Goal: Task Accomplishment & Management: Manage account settings

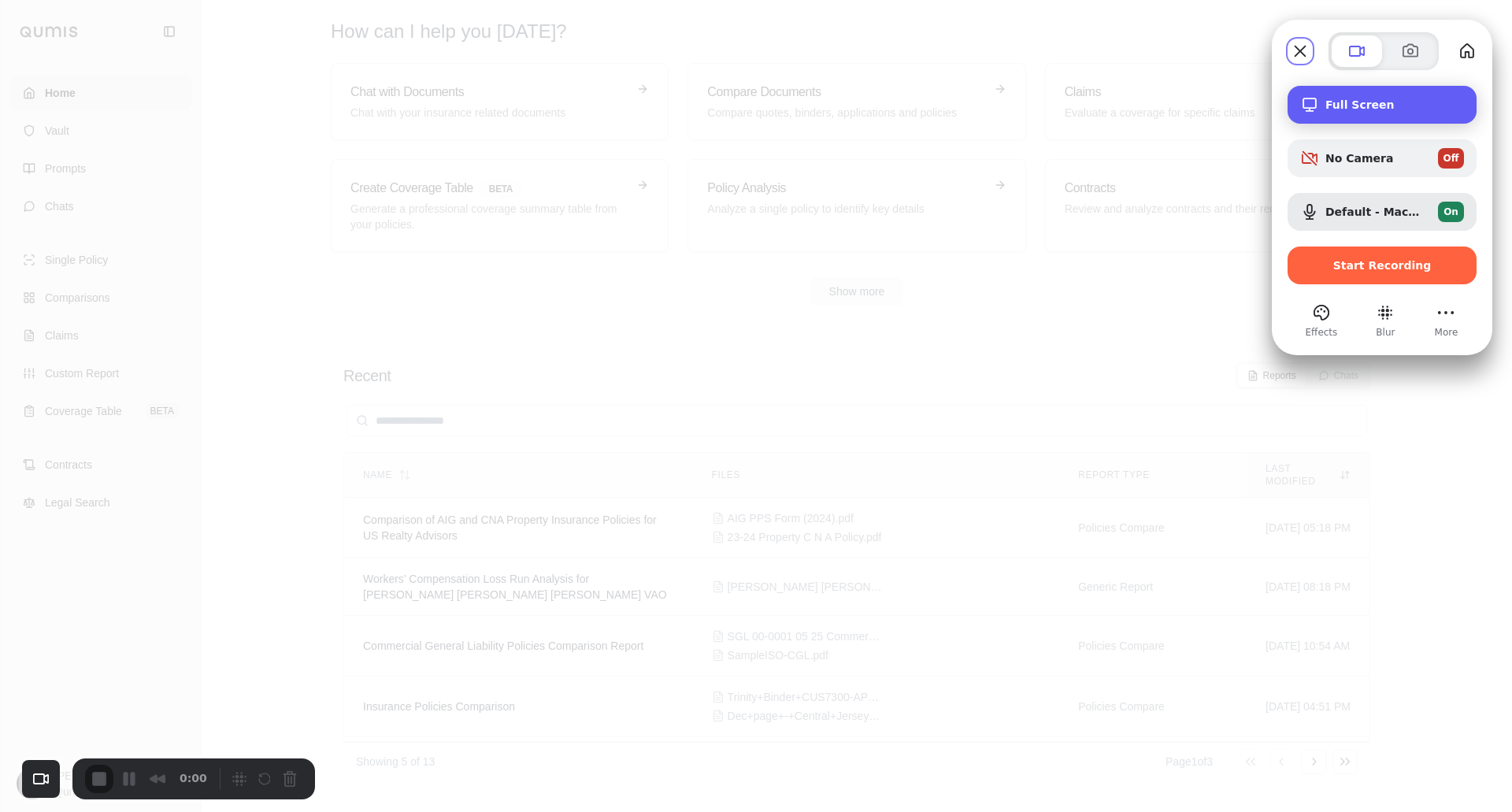
click at [1370, 106] on span "Full Screen" at bounding box center [1394, 104] width 138 height 12
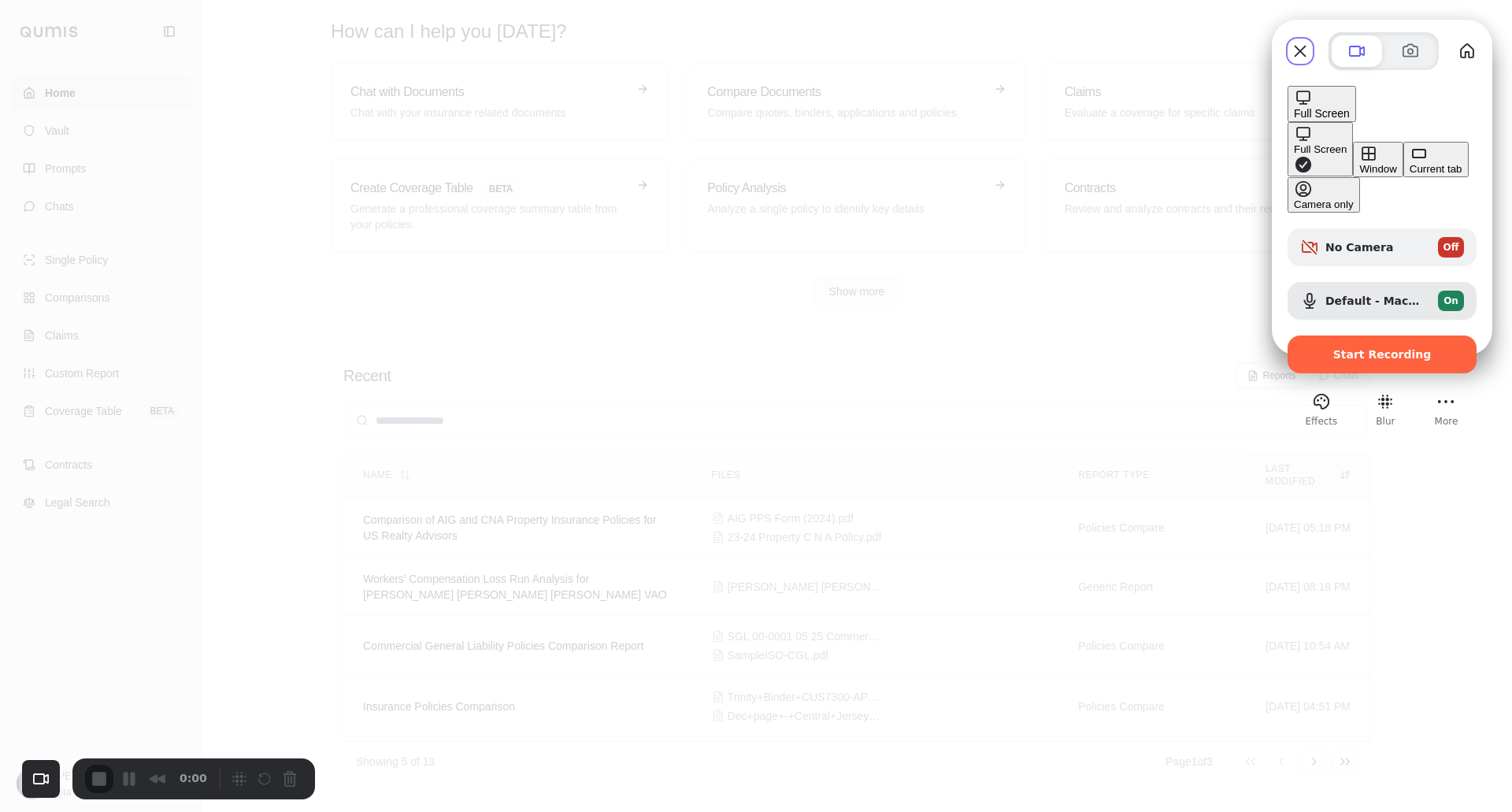
click at [1410, 175] on div "Current tab" at bounding box center [1436, 168] width 53 height 12
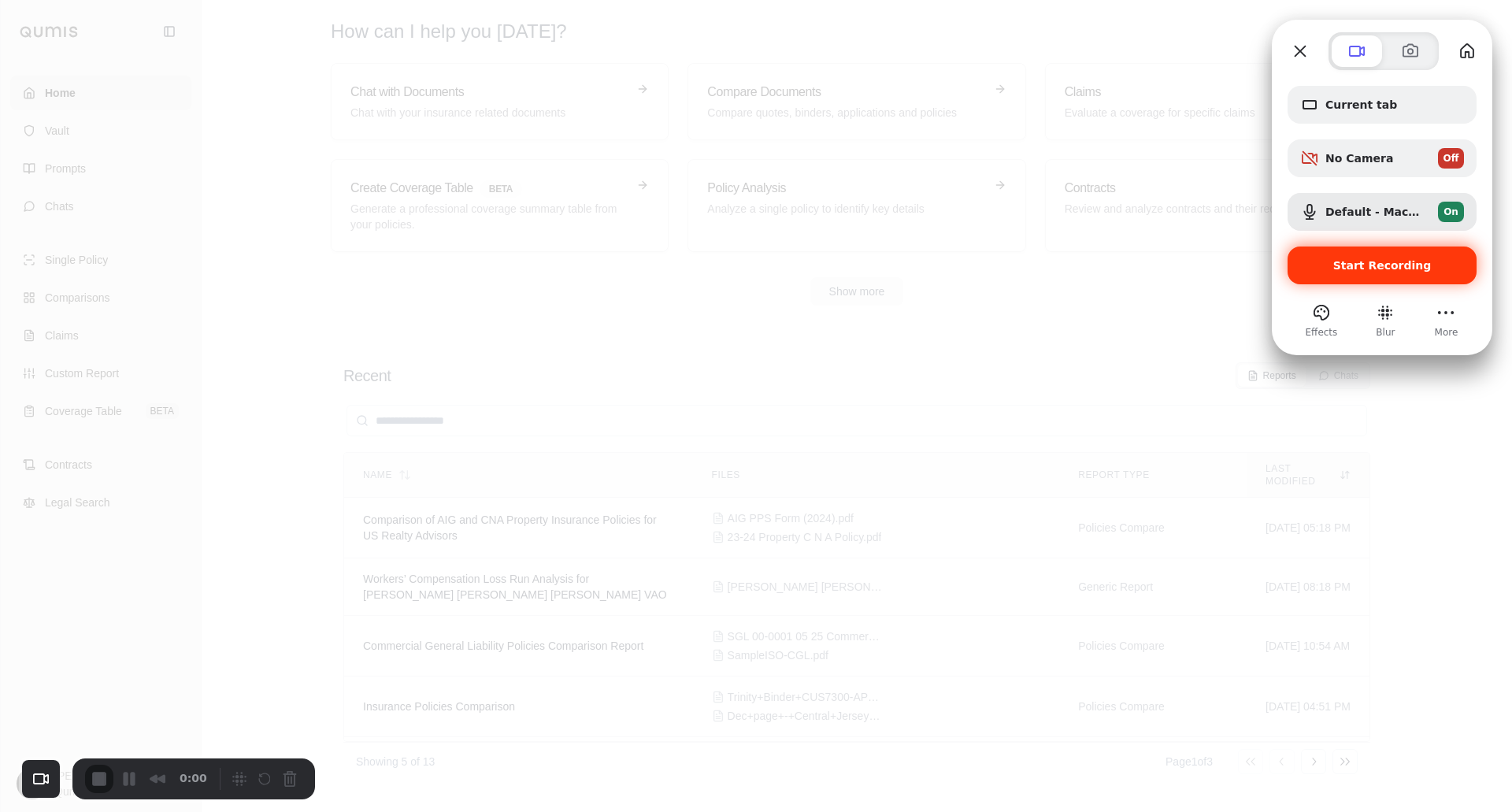
click at [1354, 269] on span "Start Recording" at bounding box center [1382, 265] width 99 height 12
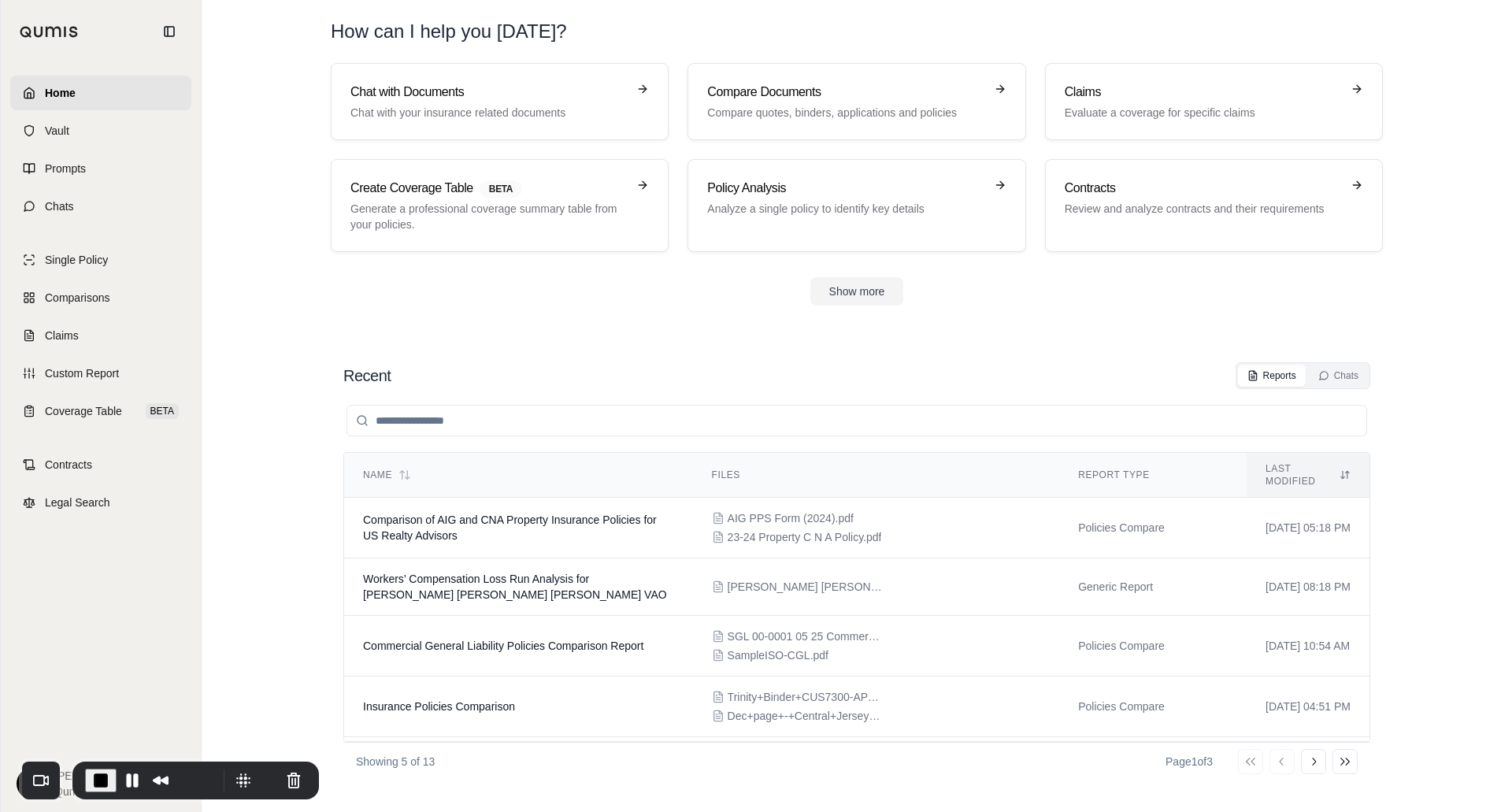
click at [908, 351] on div "Recent Reports Chats Name Files Report Type Last modified Comparison of AIG and…" at bounding box center [857, 571] width 1052 height 444
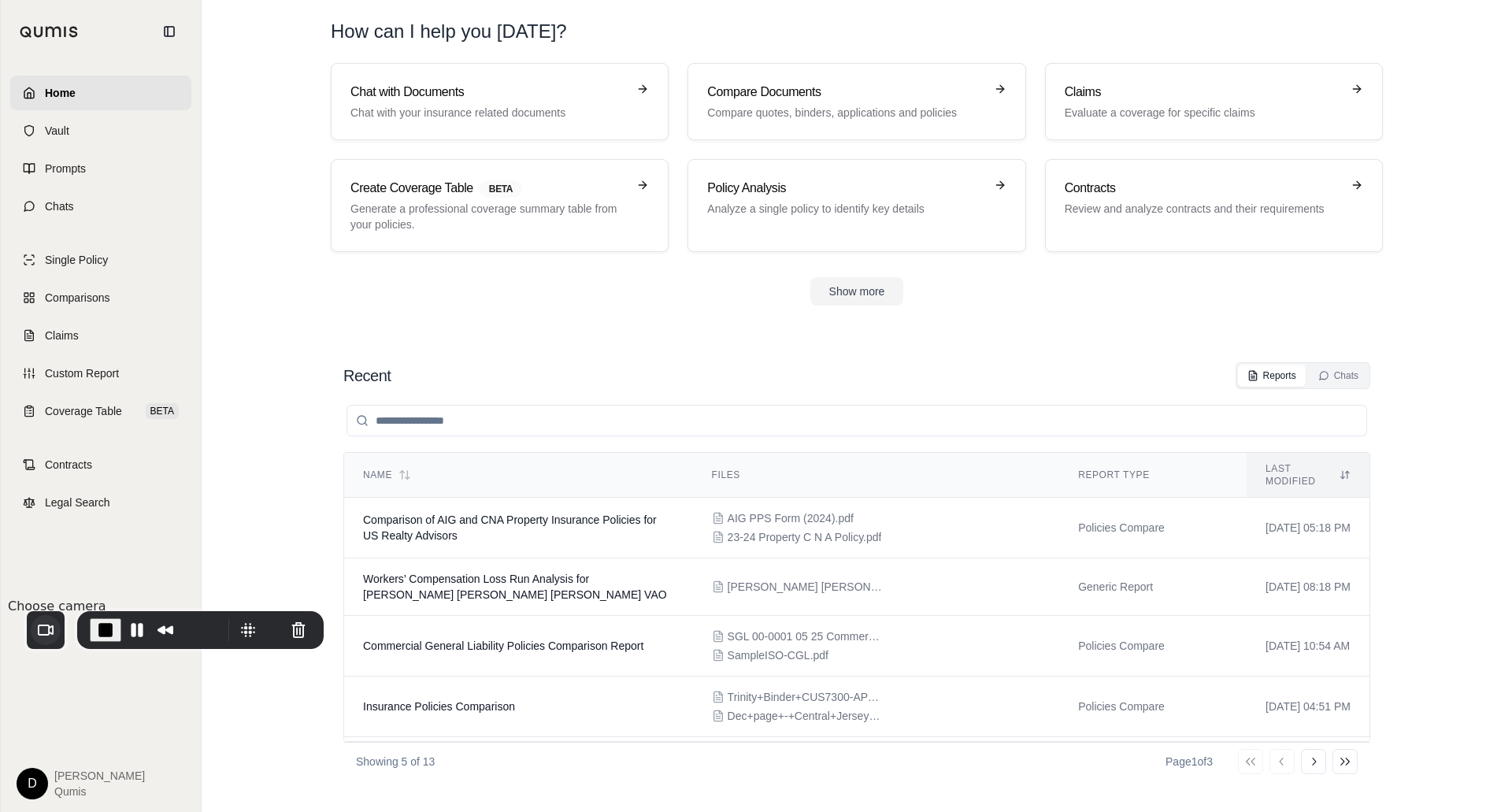
drag, startPoint x: 50, startPoint y: 778, endPoint x: 55, endPoint y: 617, distance: 161.1
click at [55, 617] on button "Choose camera" at bounding box center [46, 630] width 30 height 30
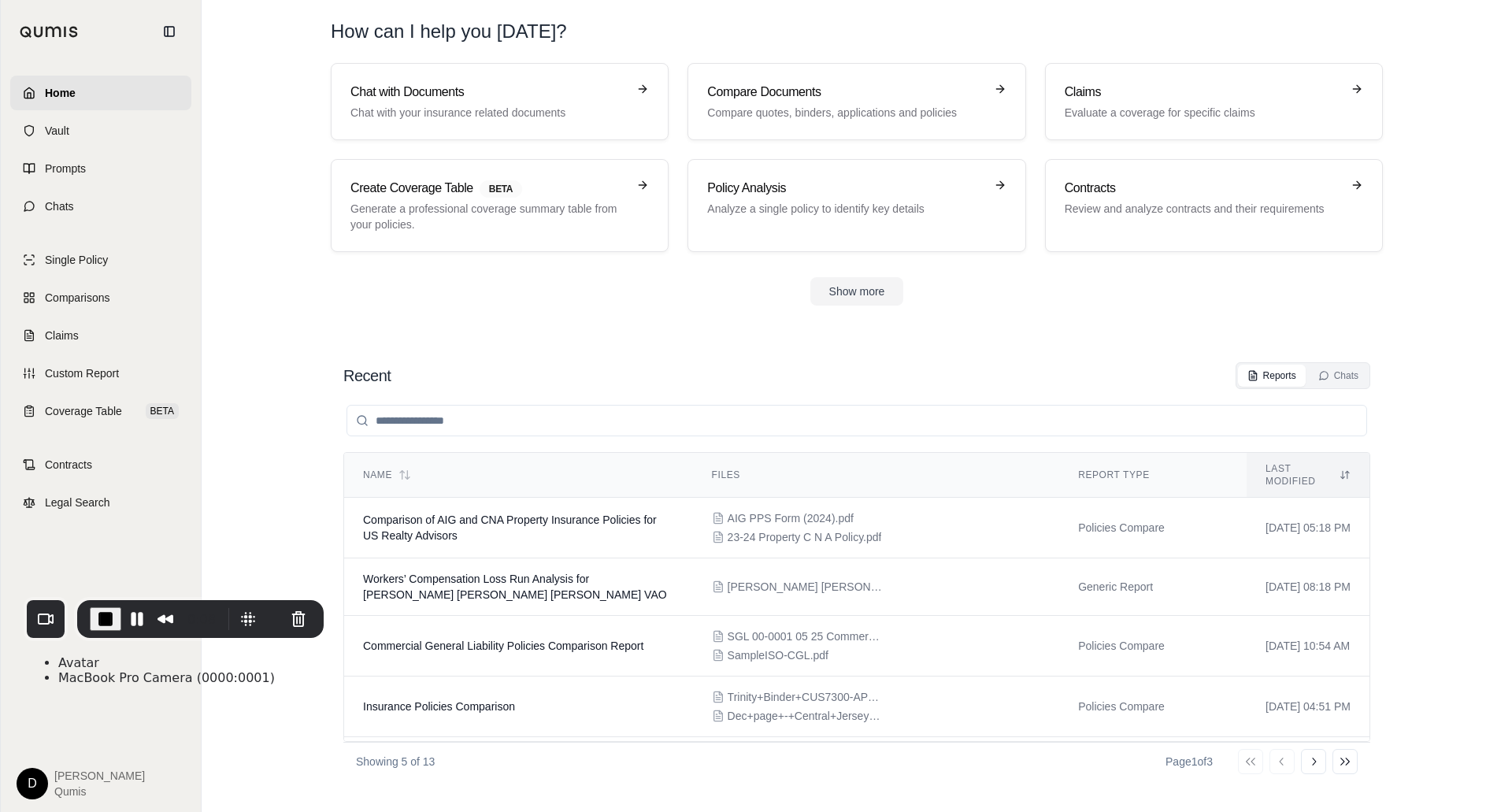
click at [278, 698] on section "Recent Reports Chats Name Files Report Type Last modified Comparison of AIG and…" at bounding box center [856, 571] width 1298 height 481
click at [30, 792] on html "Home Vault Prompts Chats Single Policy Comparisons Claims Custom Report Coverag…" at bounding box center [756, 406] width 1512 height 812
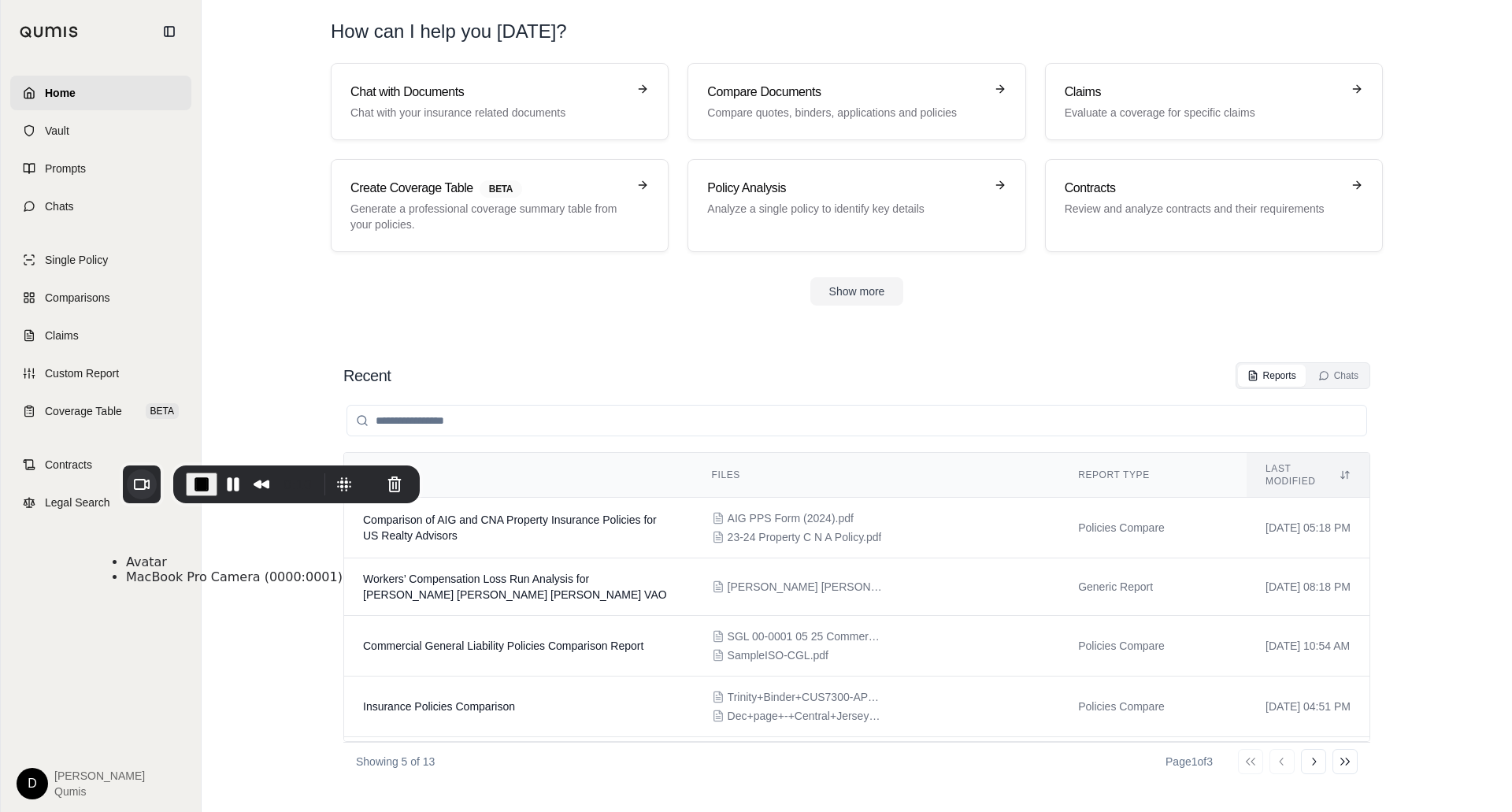
drag, startPoint x: 40, startPoint y: 625, endPoint x: 135, endPoint y: 491, distance: 164.3
click at [136, 490] on button "Choose camera" at bounding box center [142, 484] width 30 height 30
click at [117, 639] on div "Home Vault Prompts Chats Single Policy Comparisons Claims Custom Report Coverag…" at bounding box center [101, 437] width 200 height 749
click at [37, 780] on html "Home Vault Prompts Chats Single Policy Comparisons Claims Custom Report Coverag…" at bounding box center [756, 406] width 1512 height 812
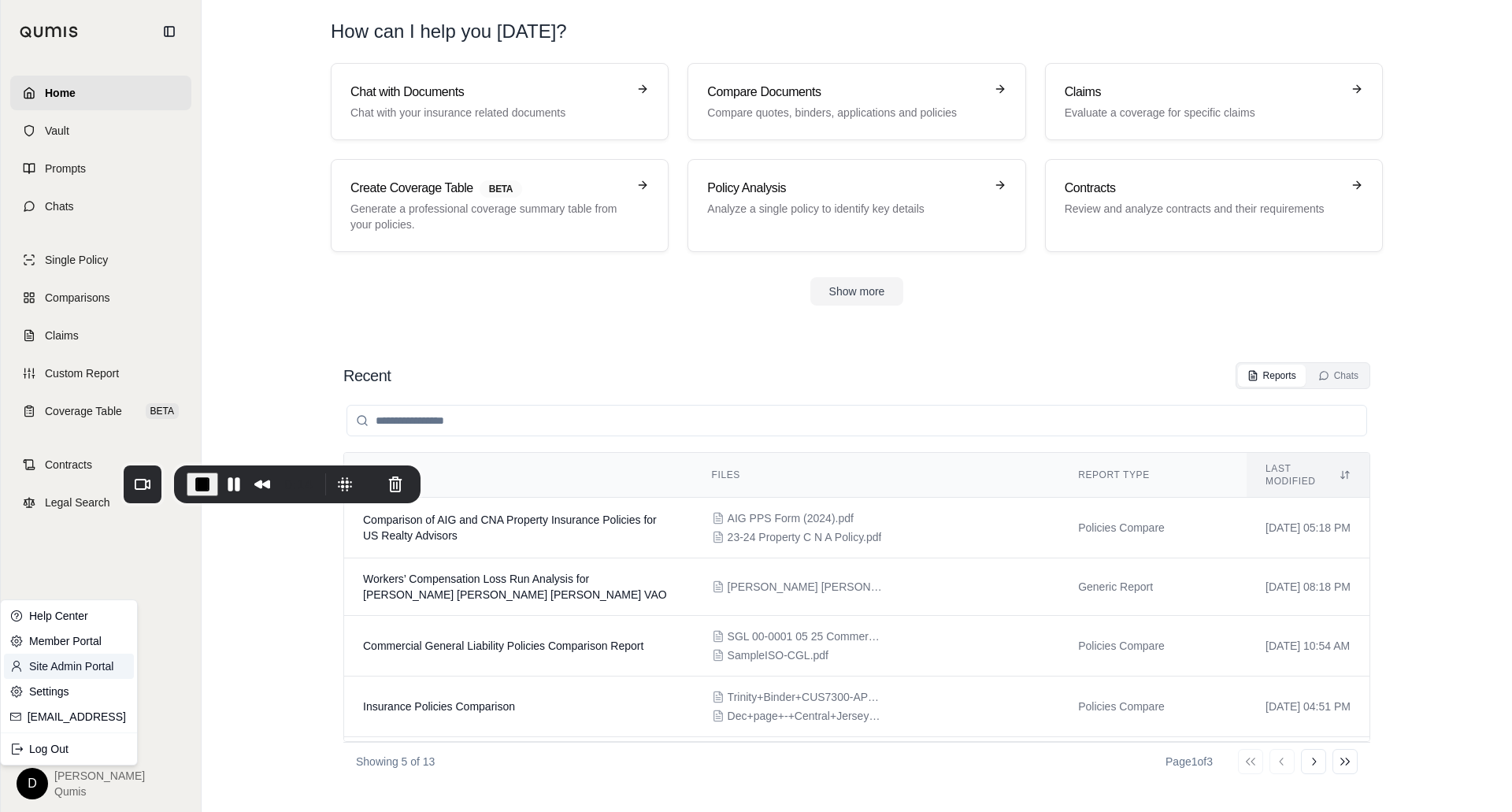
click at [82, 666] on link "Site Admin Portal" at bounding box center [69, 666] width 130 height 25
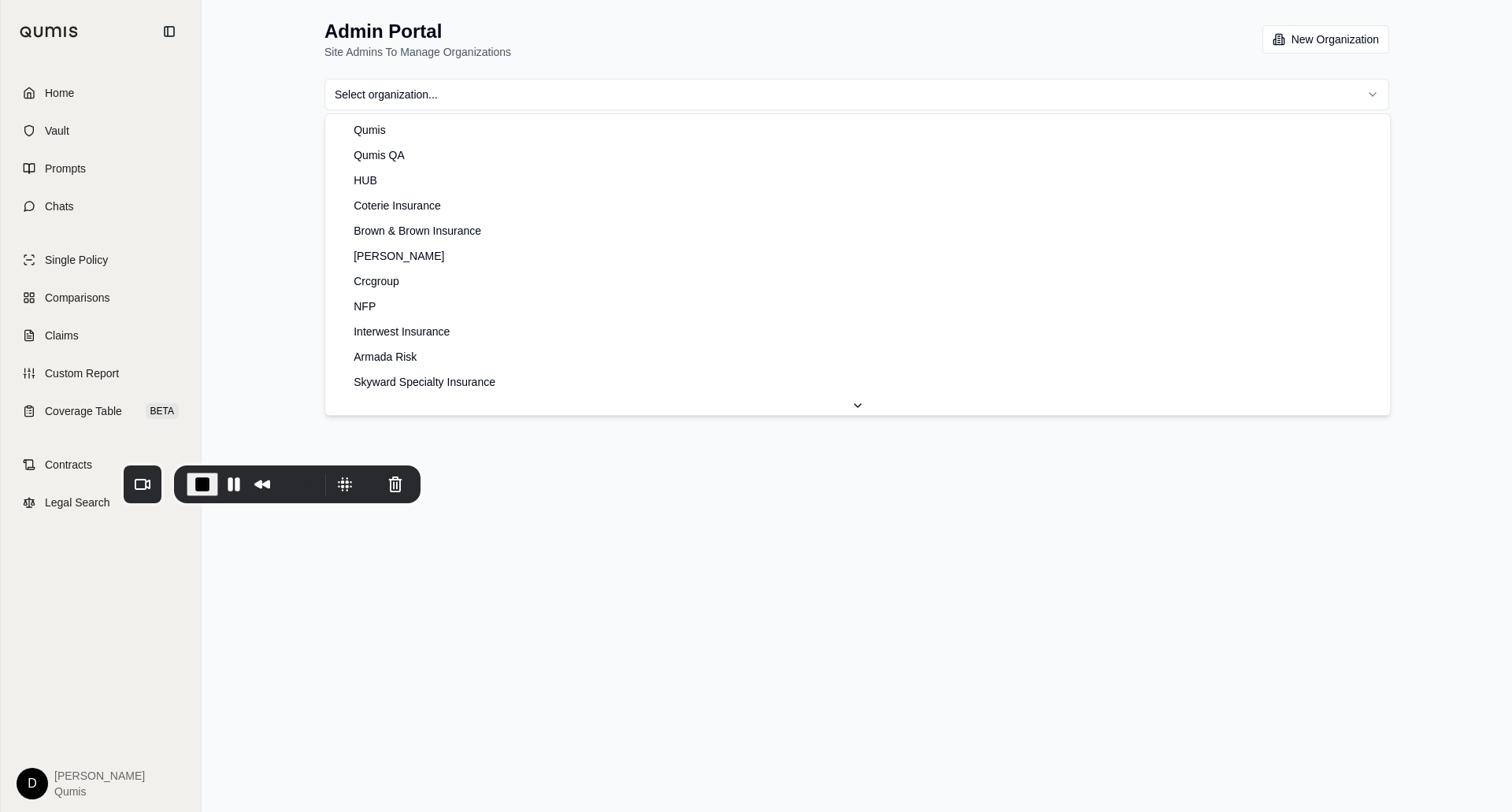
click at [423, 95] on html "Home Vault Prompts Chats Single Policy Comparisons Claims Custom Report Coverag…" at bounding box center [756, 406] width 1512 height 812
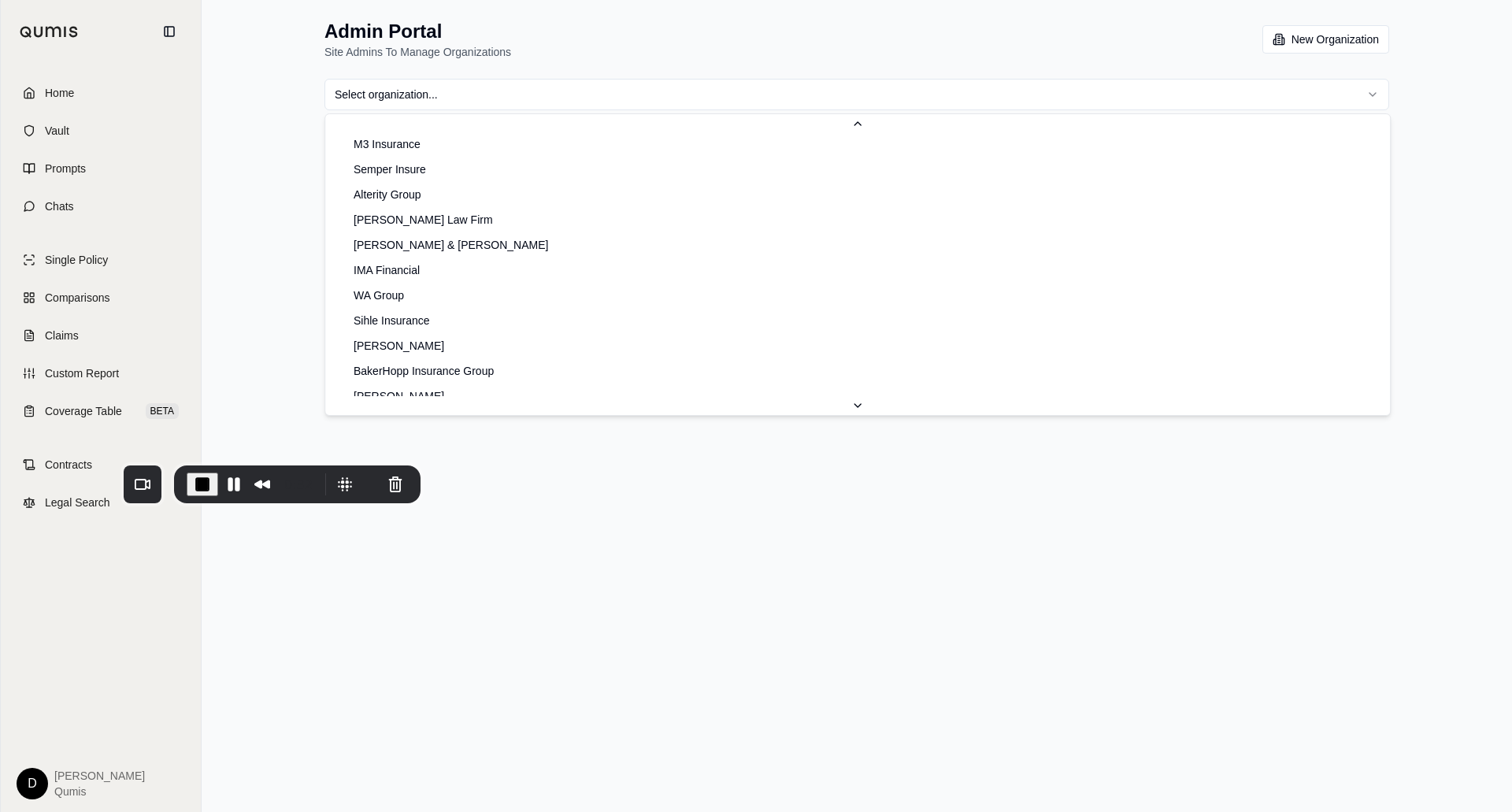
scroll to position [336, 0]
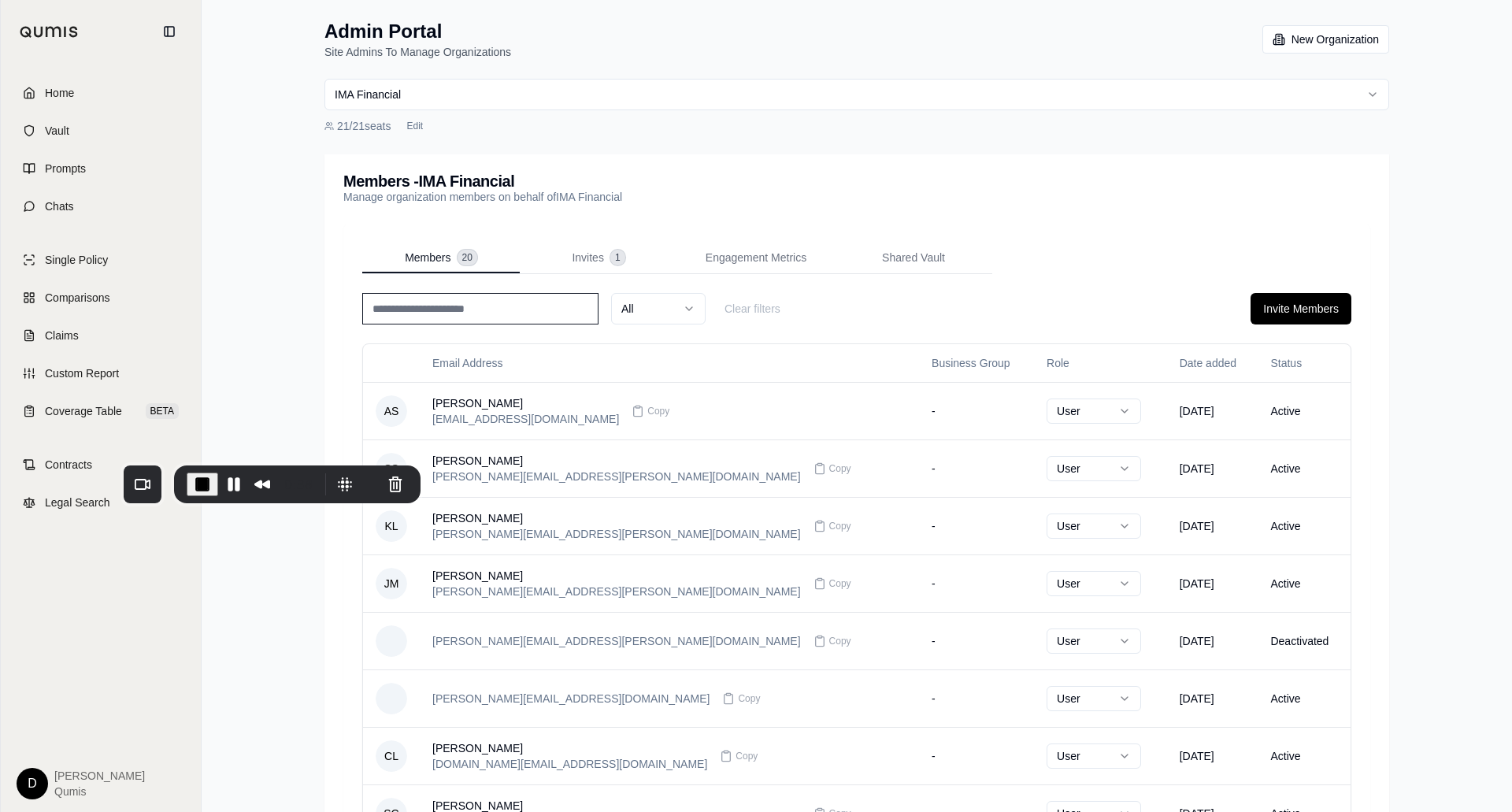
click at [716, 176] on div "Members - IMA Financial Manage organization members on behalf of IMA Financial" at bounding box center [856, 189] width 1027 height 32
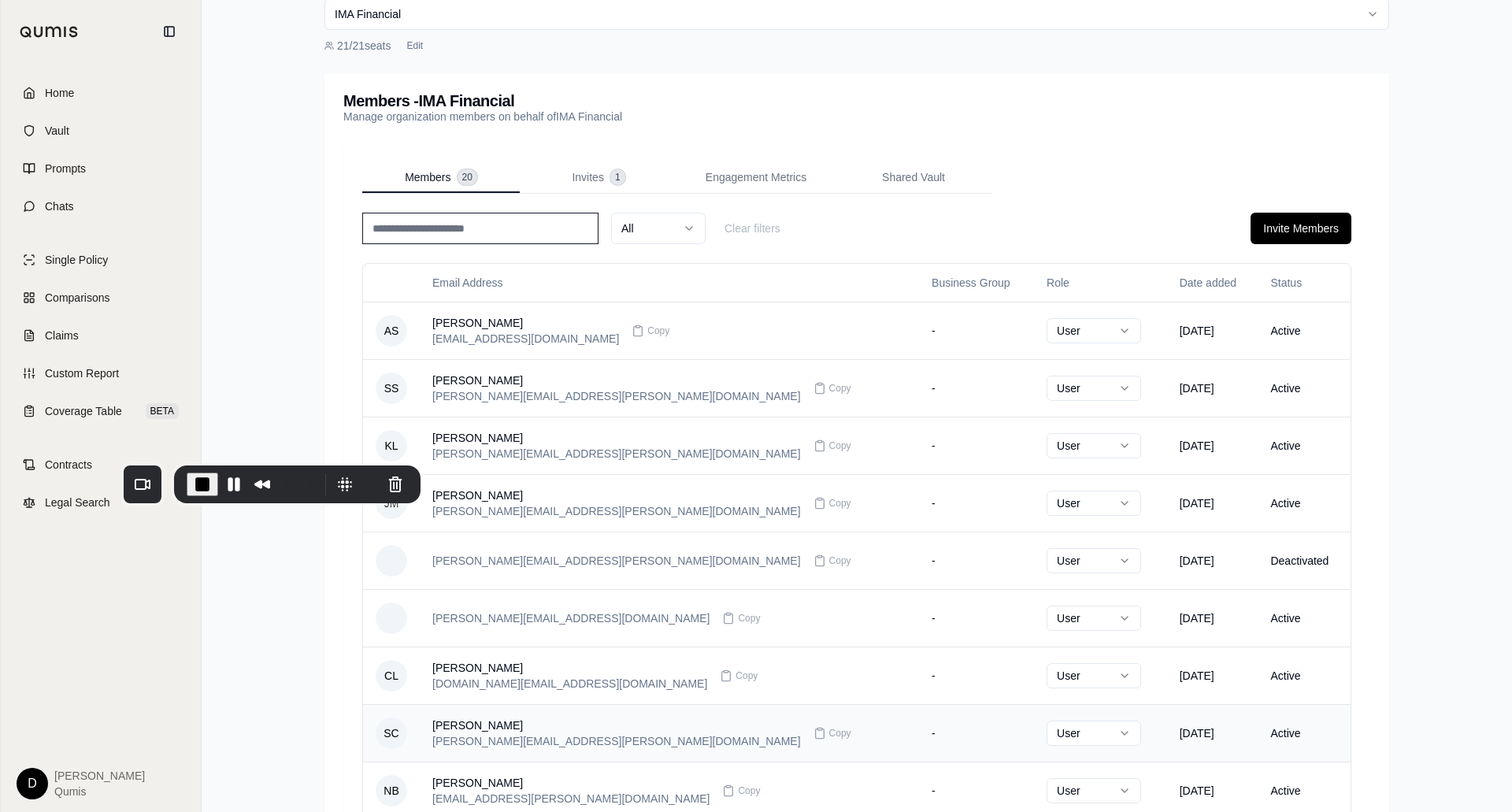
scroll to position [82, 0]
click at [456, 221] on input at bounding box center [479, 227] width 236 height 32
type input "*******"
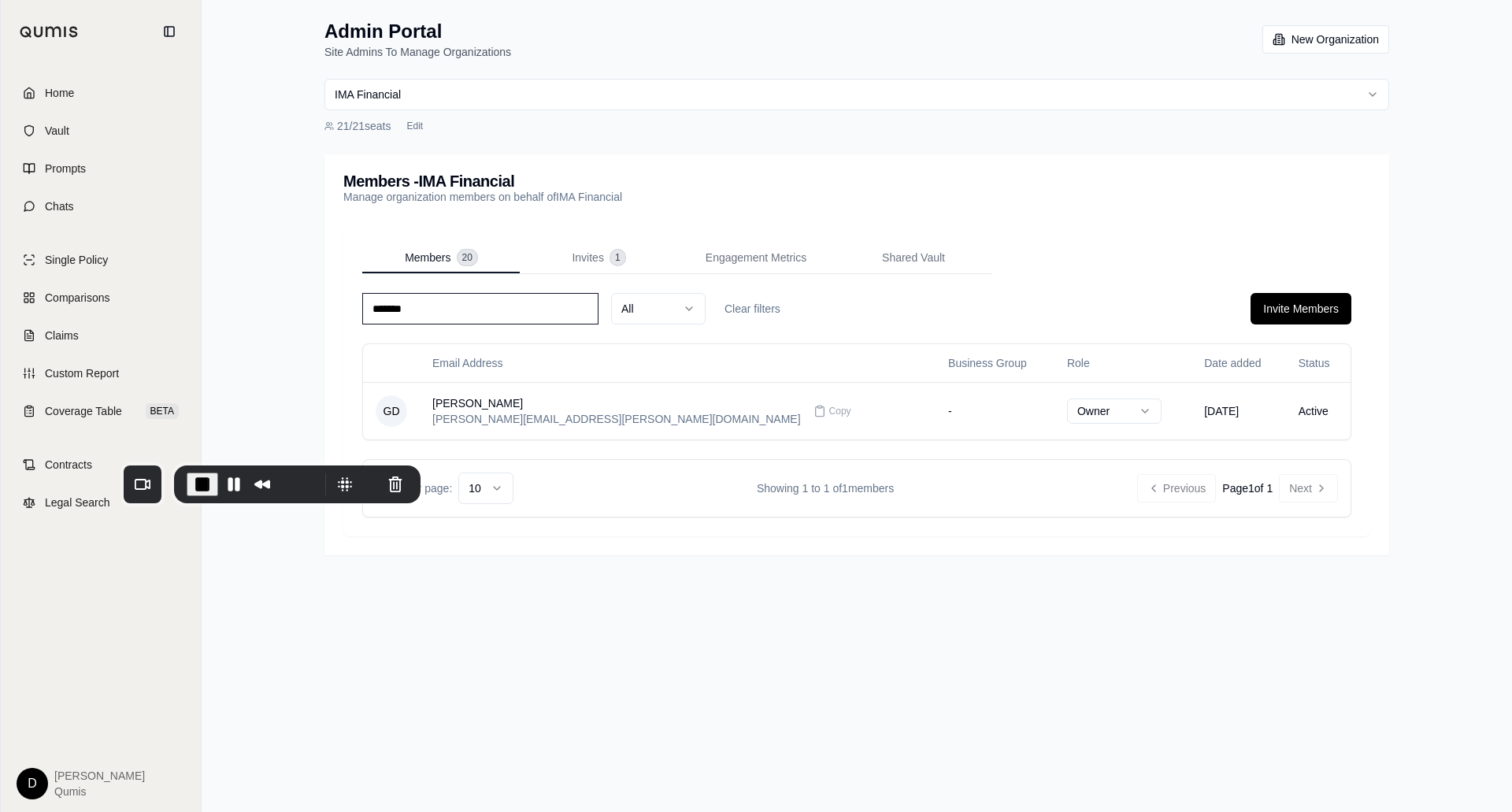
scroll to position [0, 0]
click at [980, 410] on html "Home Vault Prompts Chats Single Policy Comparisons Claims Custom Report Coverag…" at bounding box center [756, 406] width 1512 height 812
click at [762, 312] on button "Clear filters" at bounding box center [753, 309] width 81 height 32
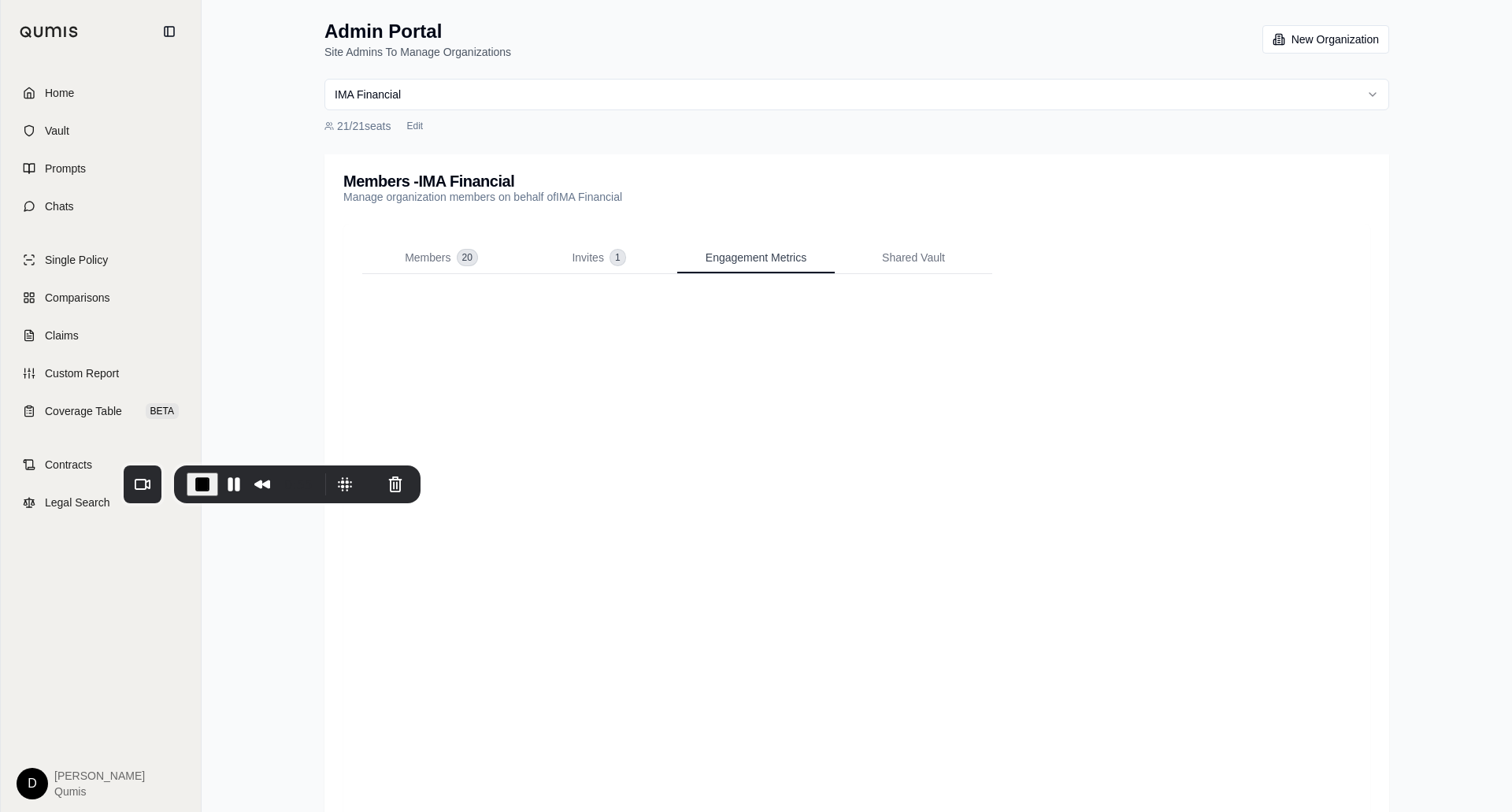
click at [767, 263] on span "Engagement Metrics" at bounding box center [756, 258] width 101 height 16
click at [32, 786] on html "Home Vault Prompts Chats Single Policy Comparisons Claims Custom Report Coverag…" at bounding box center [756, 442] width 1512 height 884
click at [1040, 273] on div "Members 20 Invites 1 Engagement Metrics Shared Vault" at bounding box center [856, 535] width 990 height 586
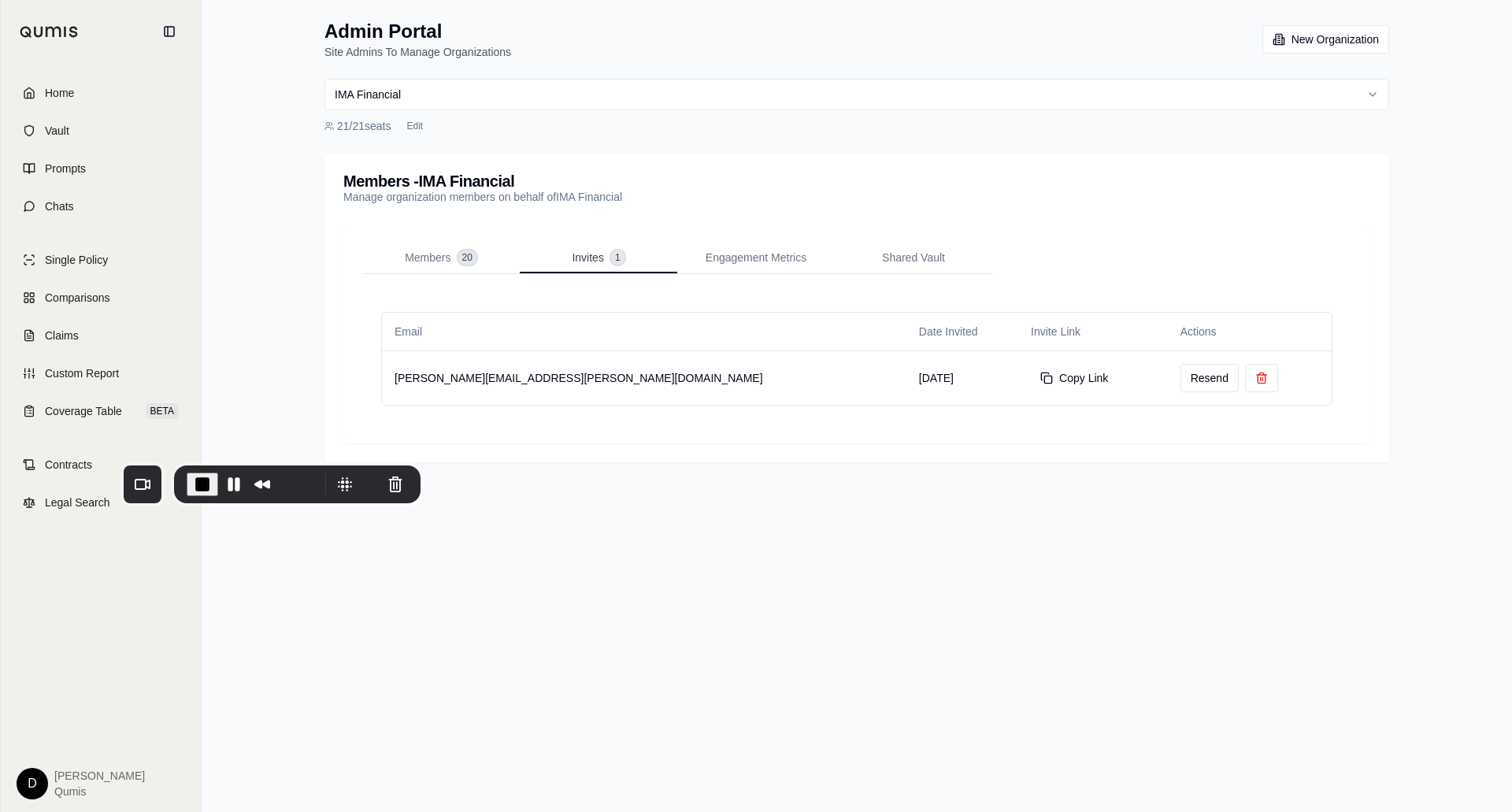
click at [589, 258] on span "Invites" at bounding box center [587, 258] width 32 height 16
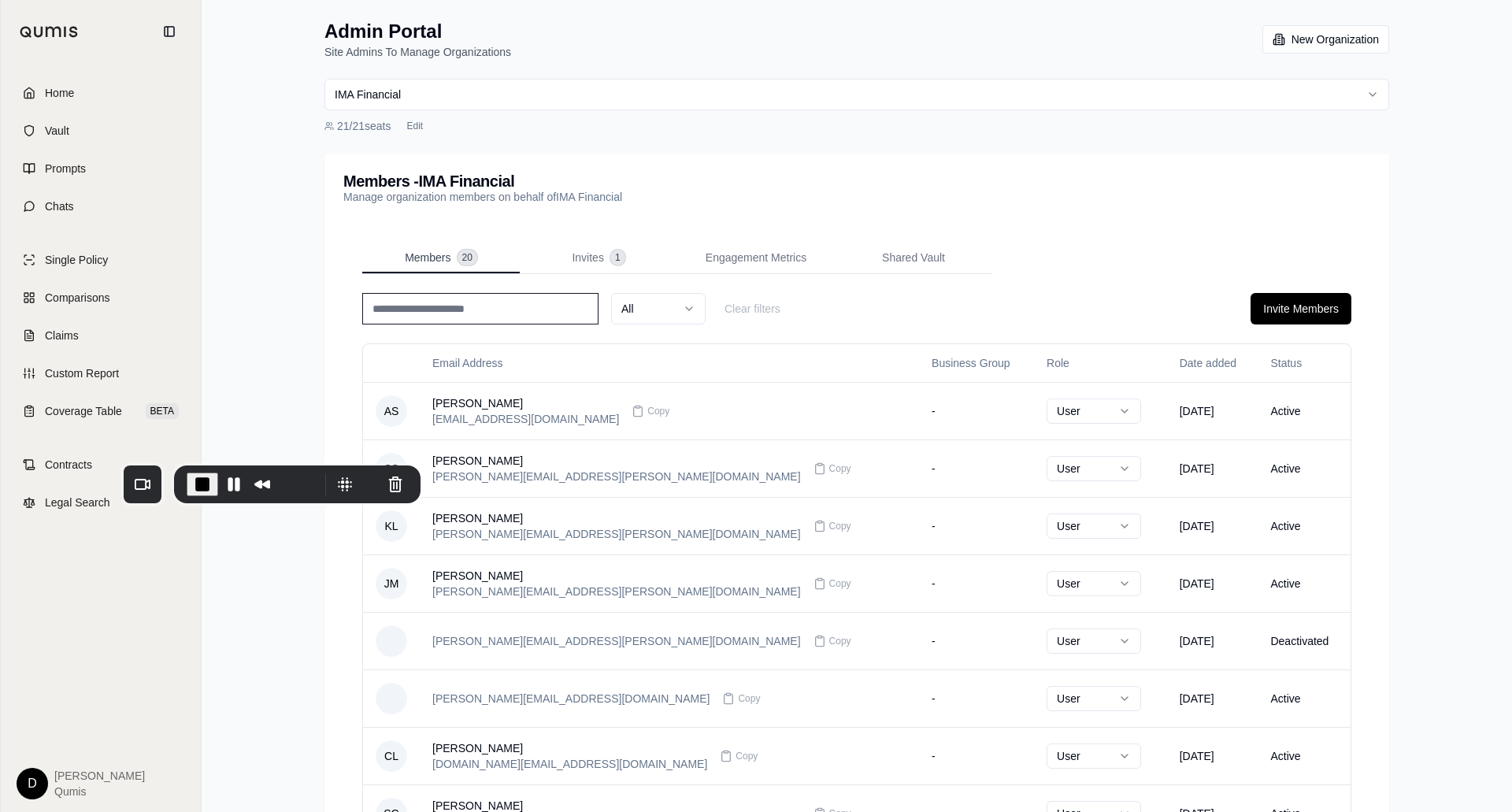
click at [462, 260] on span "20" at bounding box center [467, 258] width 20 height 16
click at [203, 487] on span "End Recording" at bounding box center [202, 484] width 19 height 19
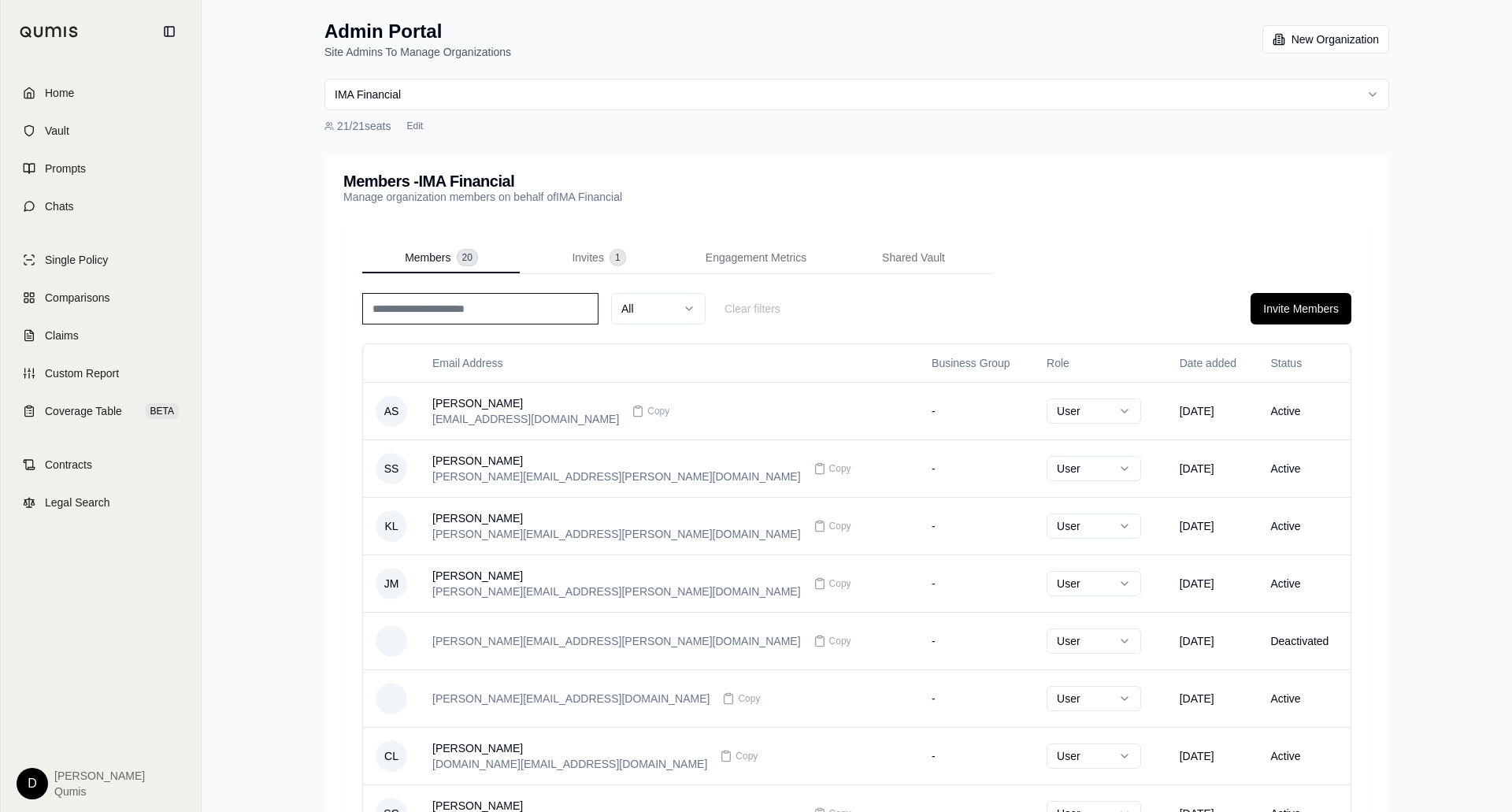
click at [265, 414] on div "Admin Portal Site Admins To Manage Organizations New Organization IMA Financial…" at bounding box center [857, 545] width 1310 height 1091
